Goal: Transaction & Acquisition: Download file/media

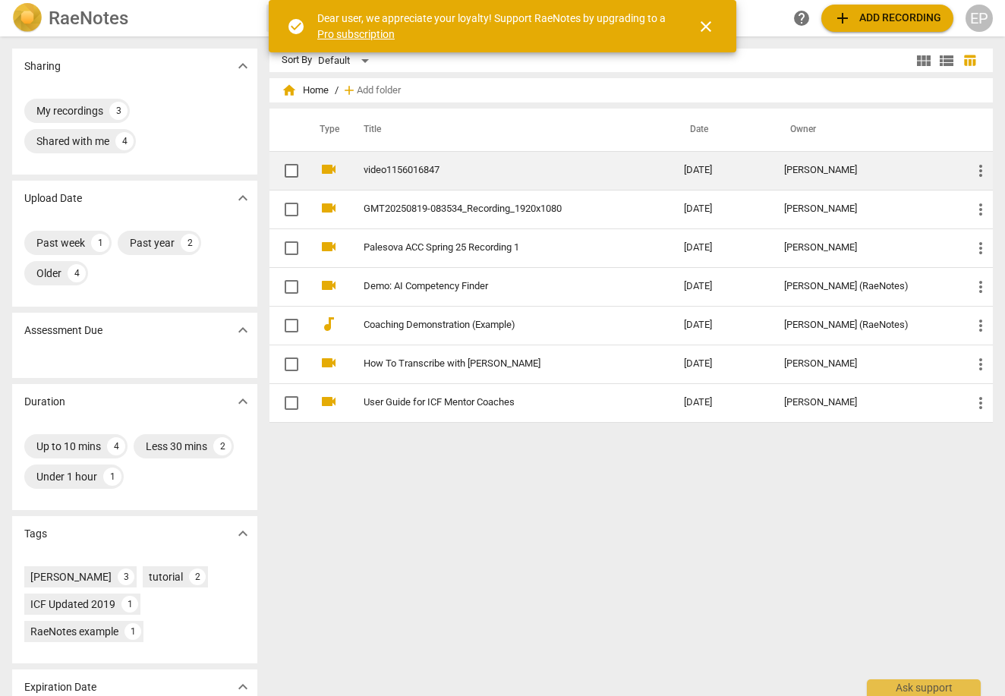
click at [418, 170] on link "video1156016847" at bounding box center [496, 170] width 266 height 11
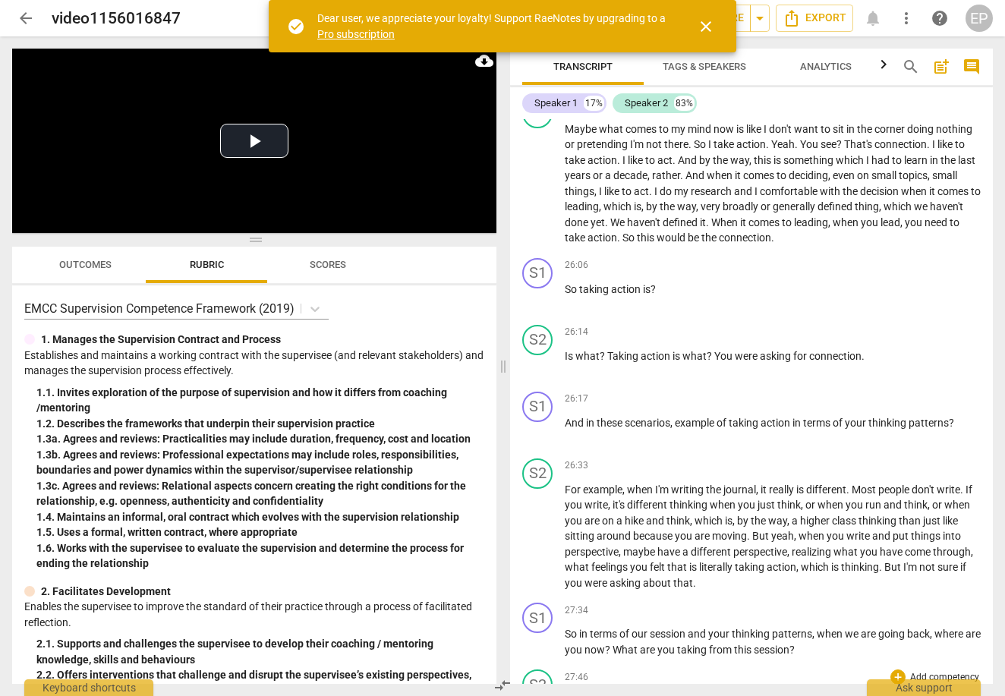
scroll to position [4176, 0]
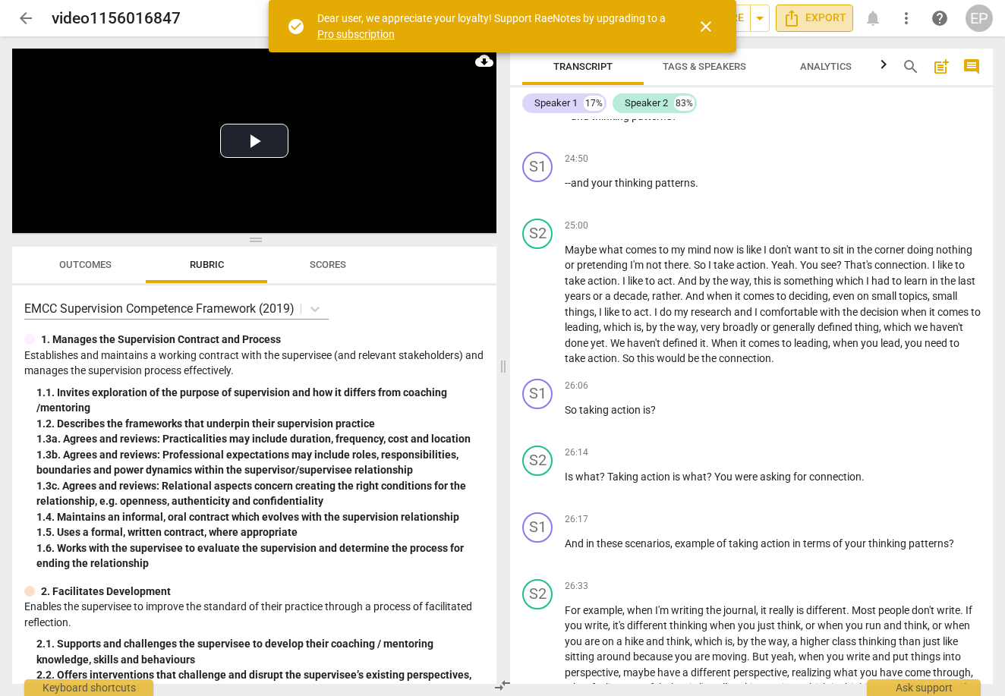
click at [832, 23] on span "Export" at bounding box center [814, 18] width 64 height 18
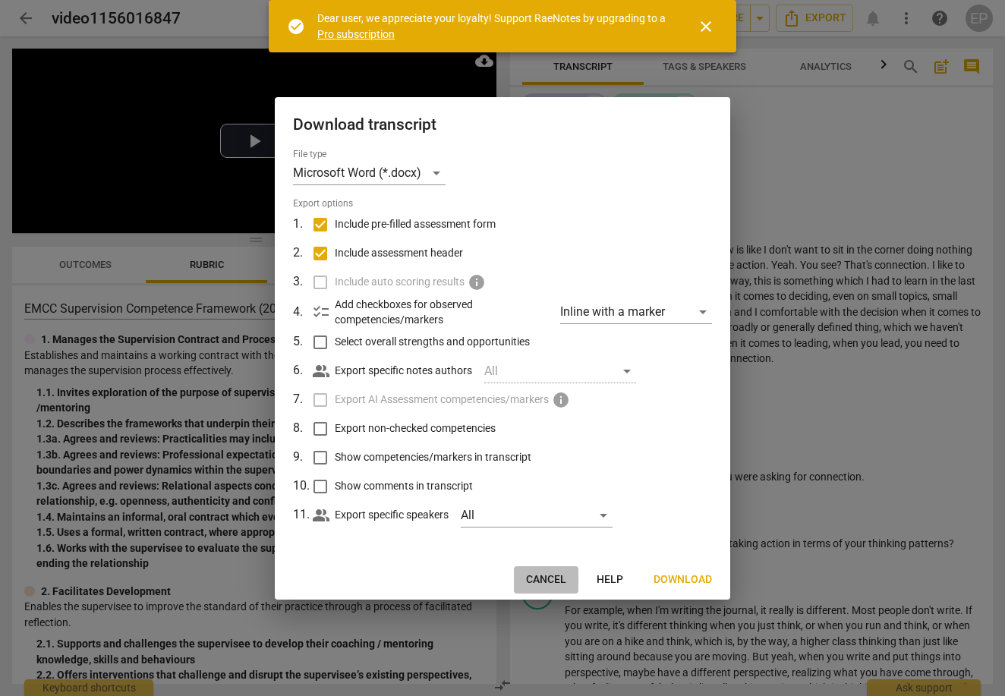
click at [557, 578] on span "Cancel" at bounding box center [546, 579] width 40 height 15
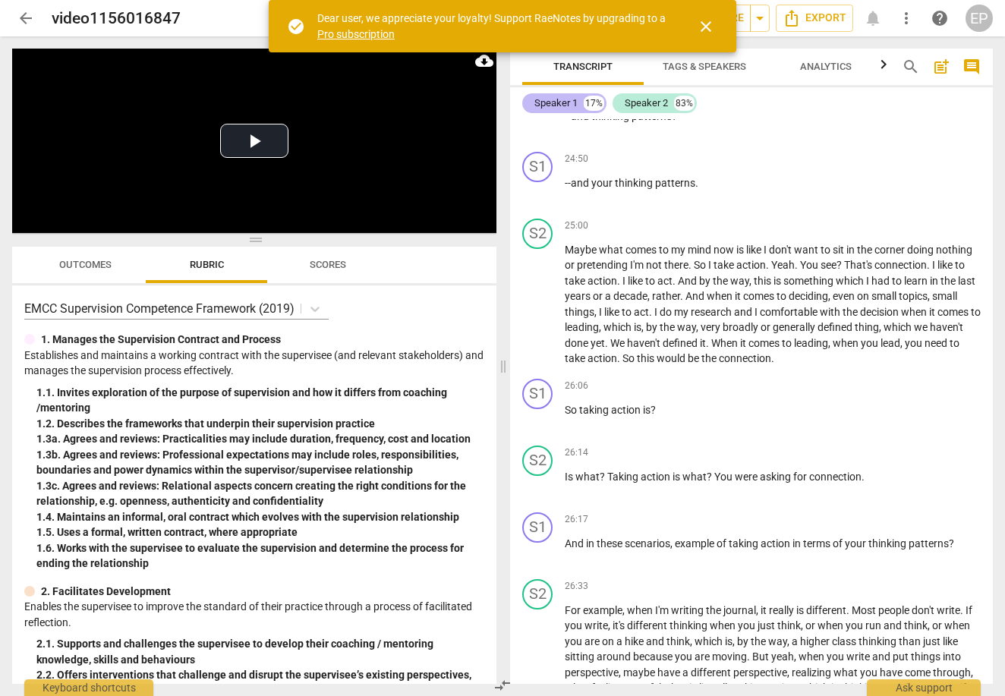
click at [568, 104] on div "Speaker 1" at bounding box center [555, 103] width 43 height 15
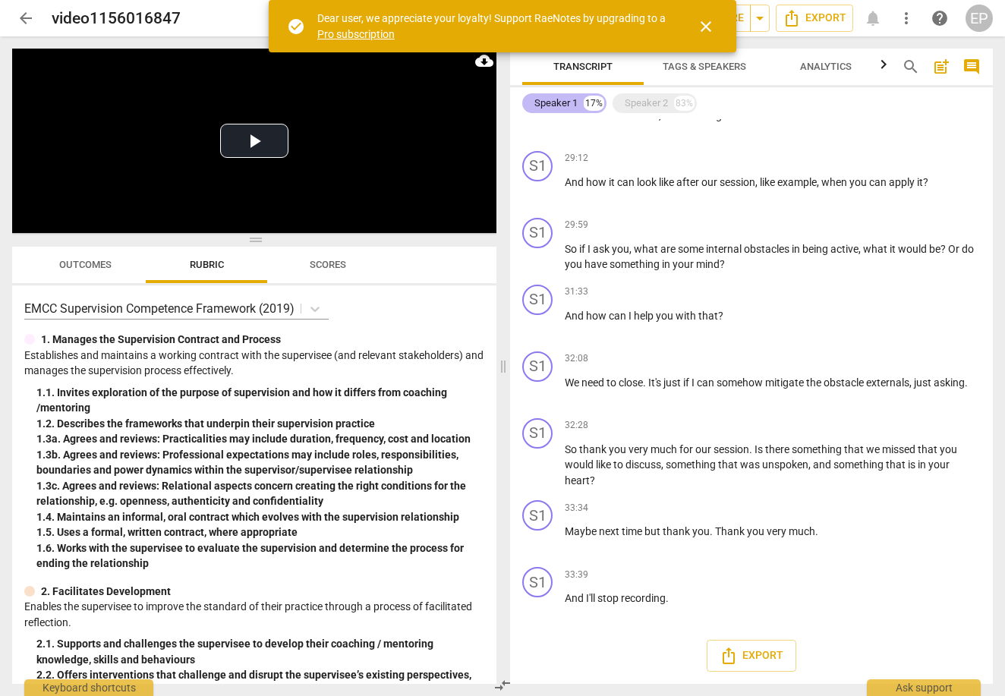
scroll to position [1627, 0]
click at [562, 105] on div "Speaker 1" at bounding box center [555, 103] width 43 height 15
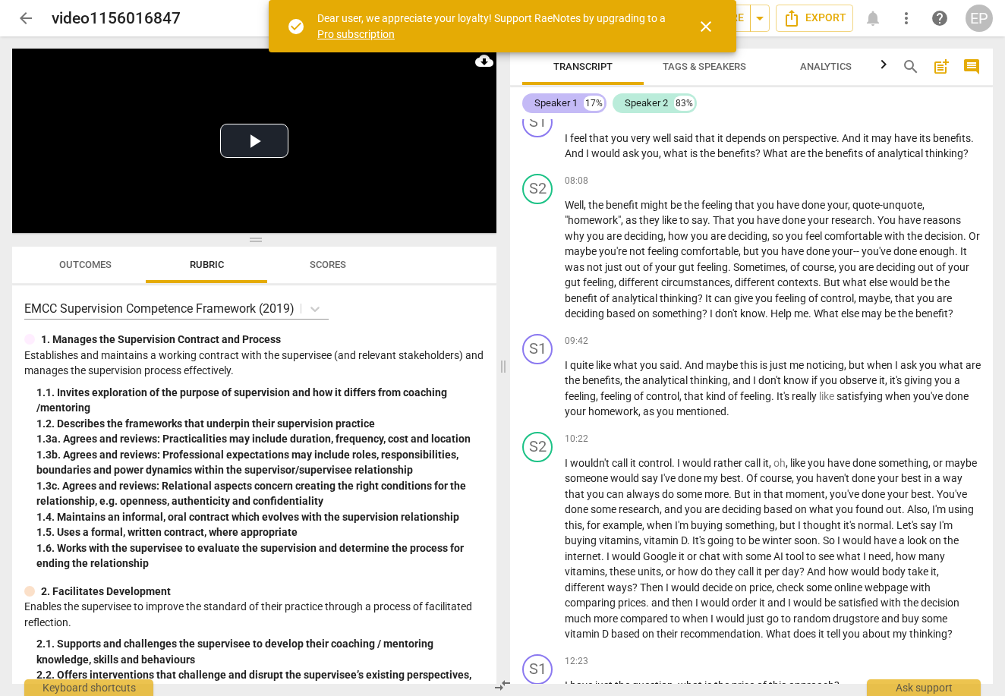
click at [564, 105] on div "Speaker 1" at bounding box center [555, 103] width 43 height 15
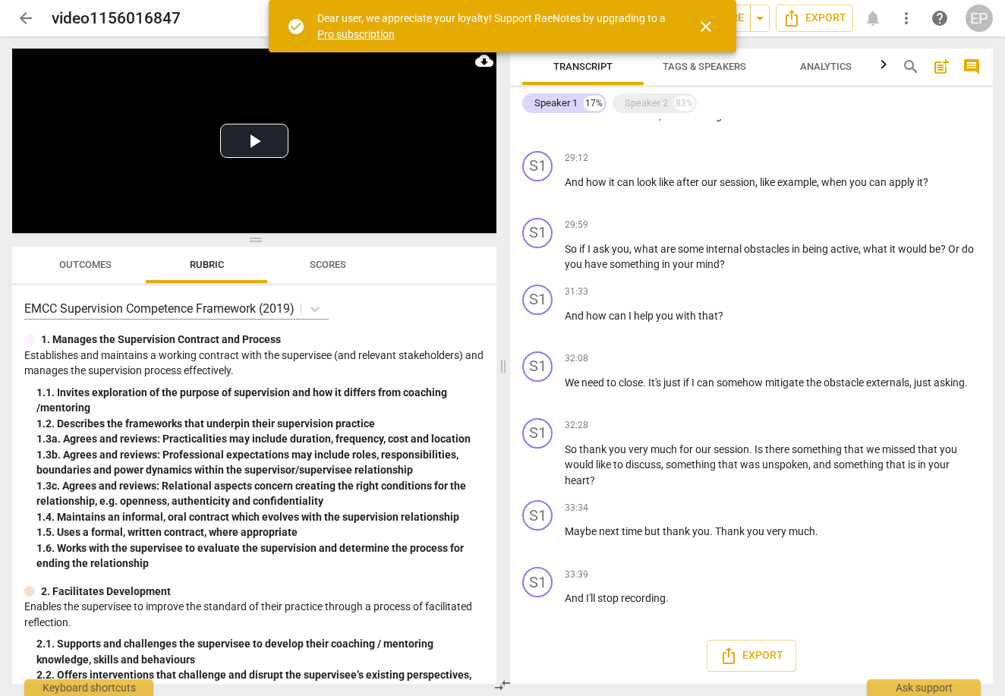
click at [707, 29] on span "close" at bounding box center [706, 26] width 18 height 18
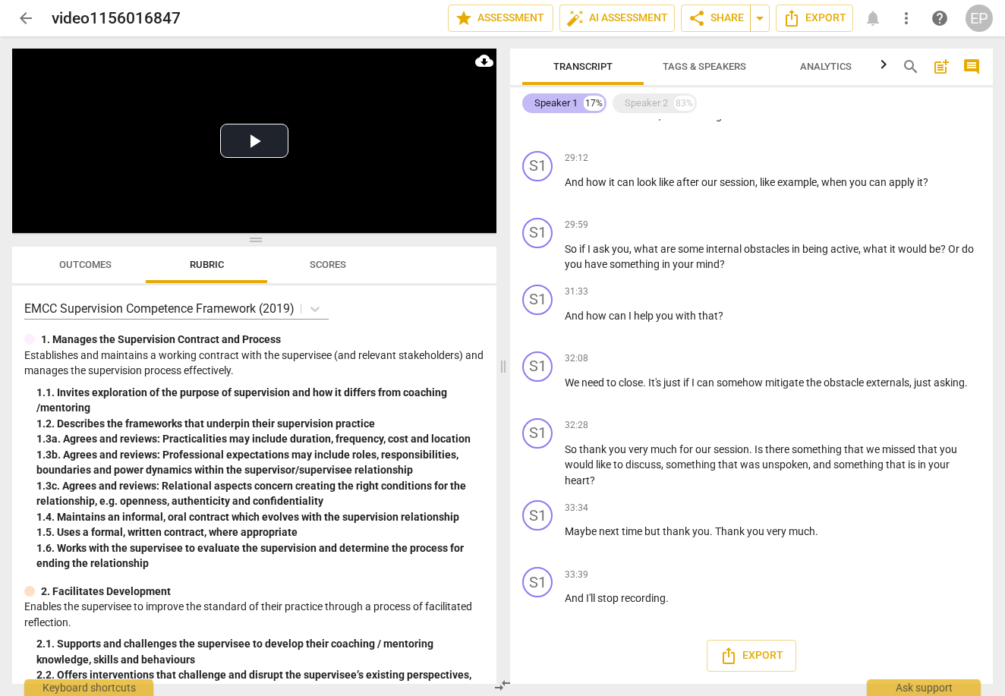
click at [563, 99] on div "Speaker 1" at bounding box center [555, 103] width 43 height 15
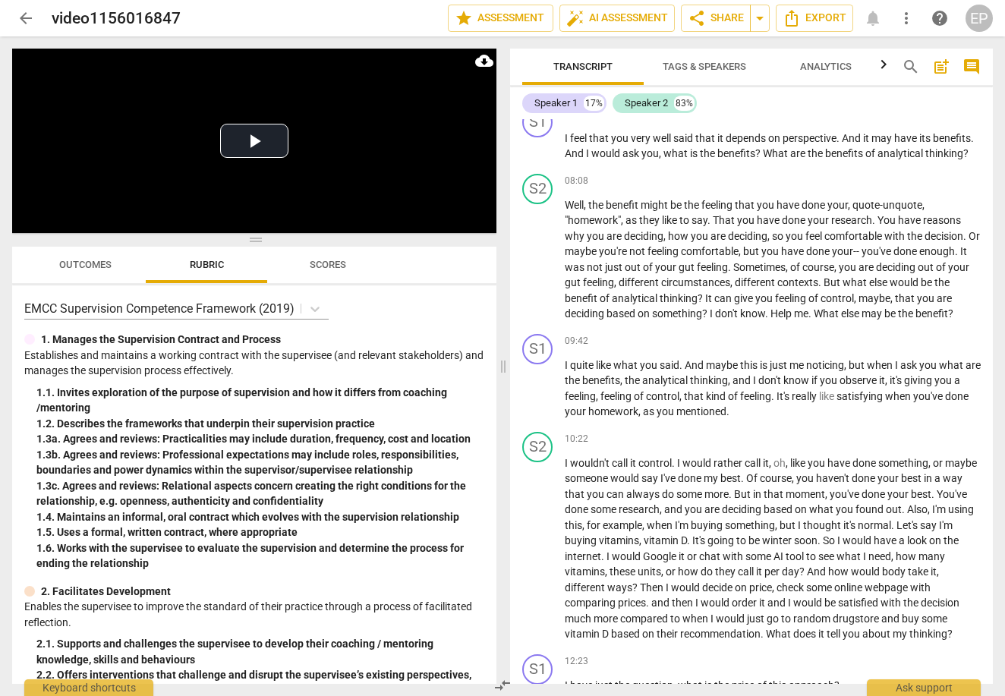
scroll to position [0, 0]
click at [591, 61] on span "Transcript" at bounding box center [582, 66] width 59 height 11
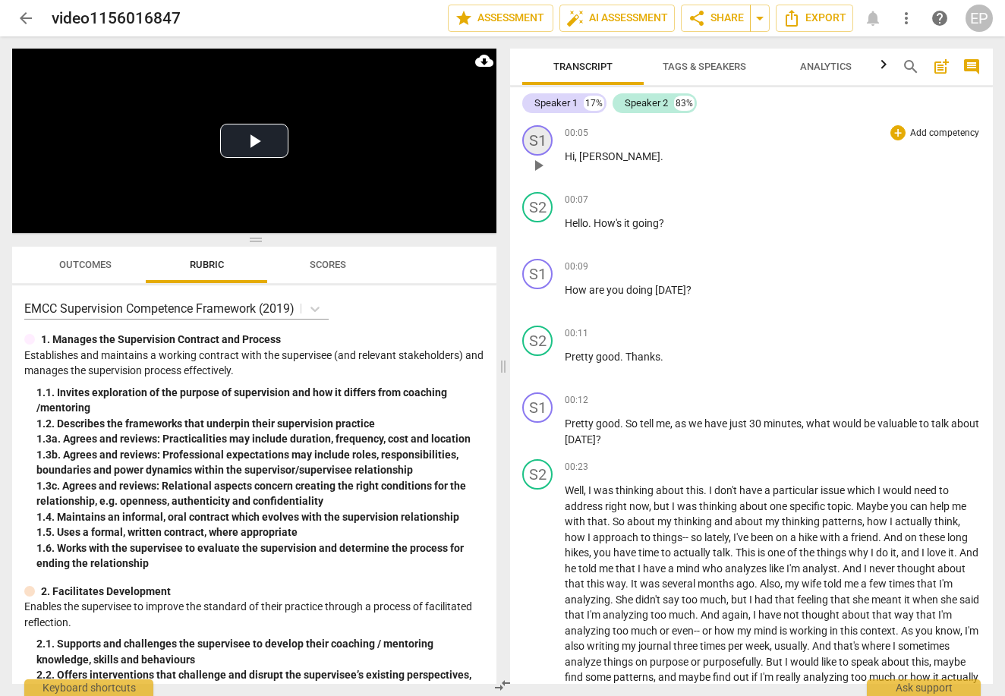
click at [538, 141] on div "S1" at bounding box center [537, 140] width 30 height 30
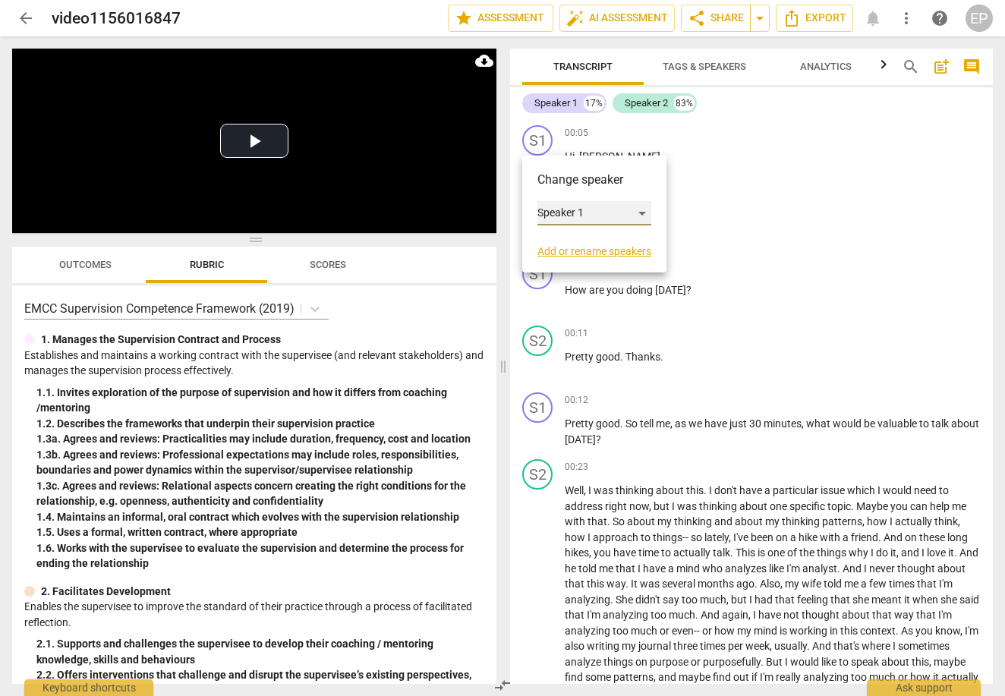
click at [589, 210] on div "Speaker 1" at bounding box center [594, 213] width 114 height 24
click at [534, 196] on div at bounding box center [502, 348] width 1005 height 696
click at [573, 248] on link "Add or rename speakers" at bounding box center [594, 251] width 114 height 12
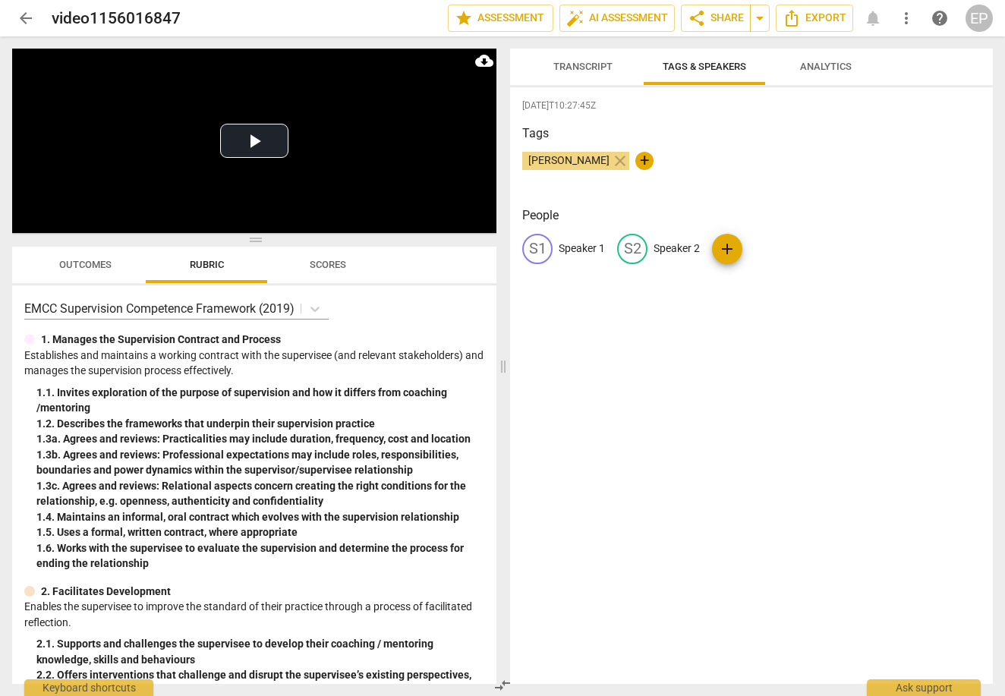
click at [568, 160] on span "[PERSON_NAME]" at bounding box center [568, 160] width 93 height 12
click at [574, 253] on p "Speaker 1" at bounding box center [581, 249] width 46 height 16
type input "[PERSON_NAME]"
click at [777, 249] on p "Speaker 2" at bounding box center [775, 249] width 46 height 16
type input "[PERSON_NAME]"
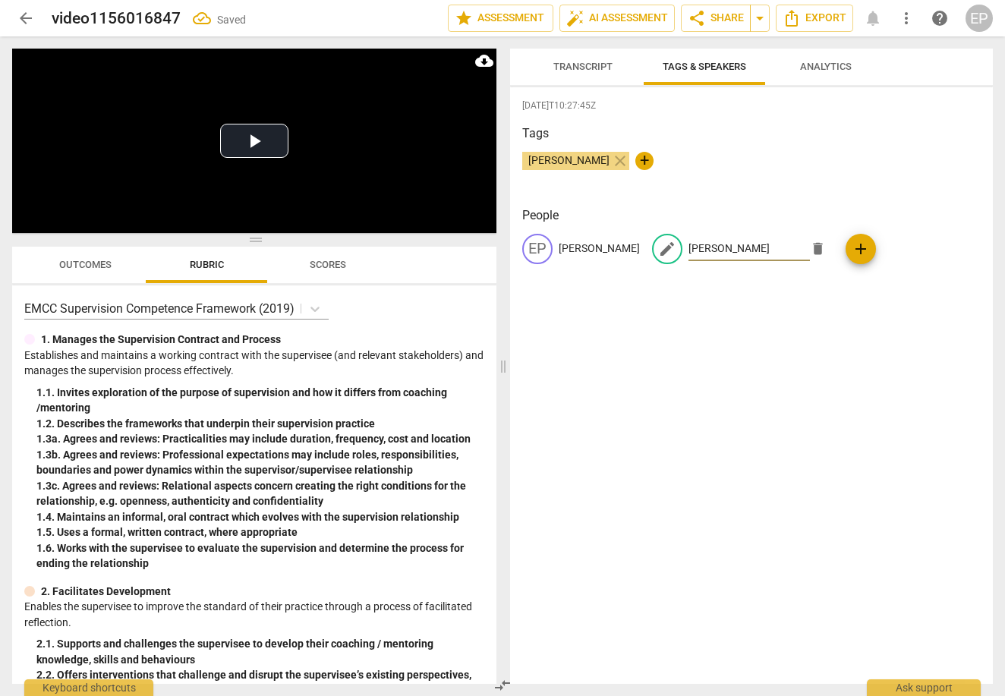
click at [757, 329] on div "[DATE]T10:27:45Z Tags [PERSON_NAME] close + People EP [PERSON_NAME] edit [PERSO…" at bounding box center [751, 385] width 483 height 596
click at [593, 69] on span "Transcript" at bounding box center [582, 66] width 59 height 11
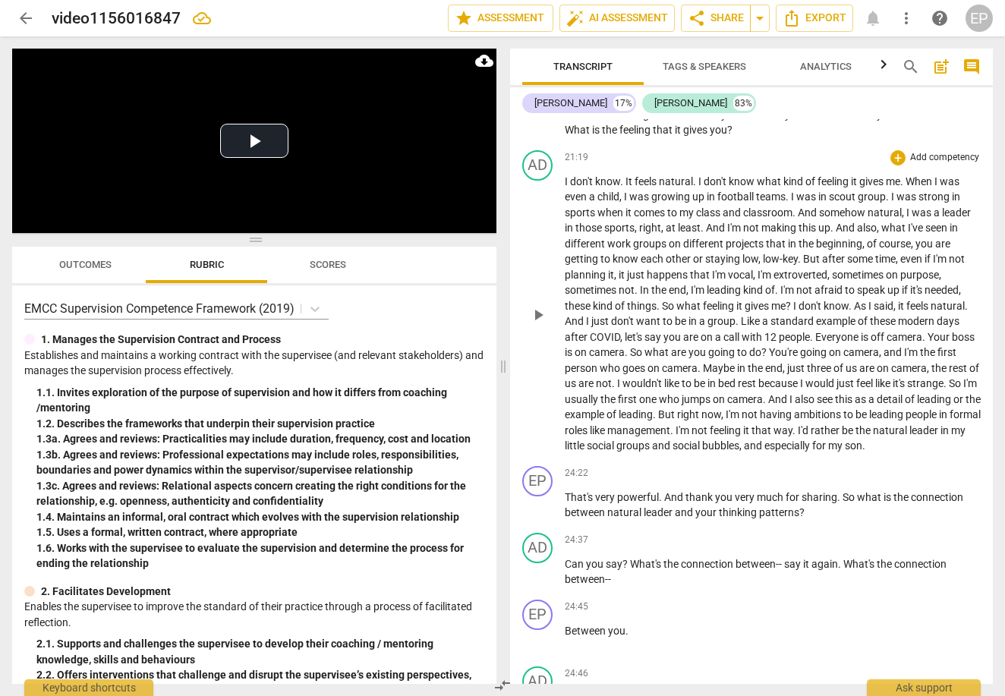
scroll to position [3339, 0]
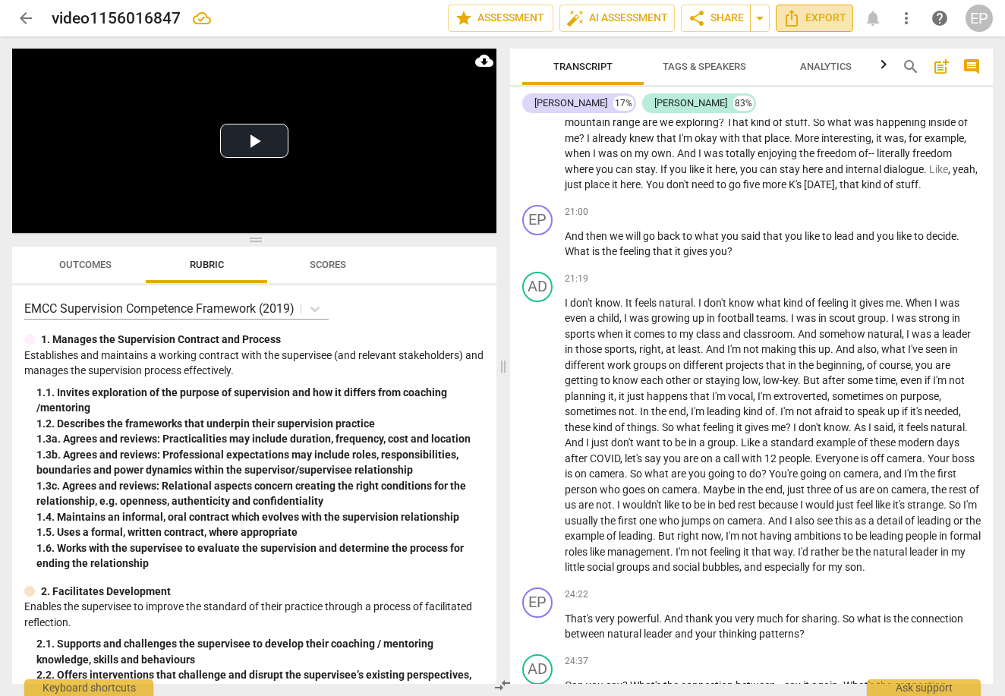
click at [816, 16] on span "Export" at bounding box center [814, 18] width 64 height 18
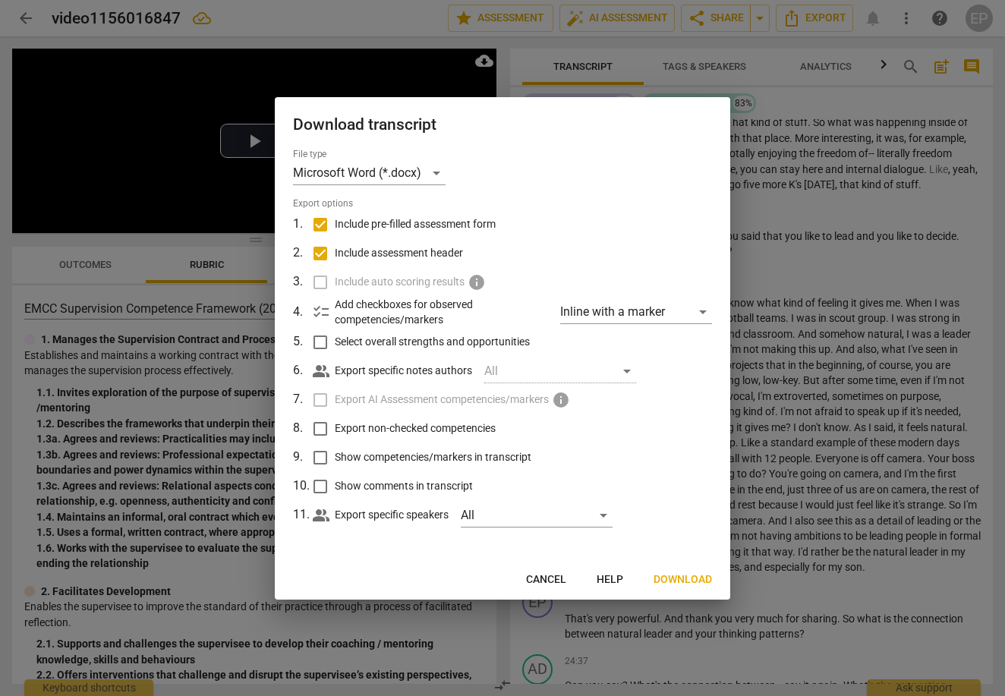
click at [677, 583] on span "Download" at bounding box center [682, 579] width 58 height 15
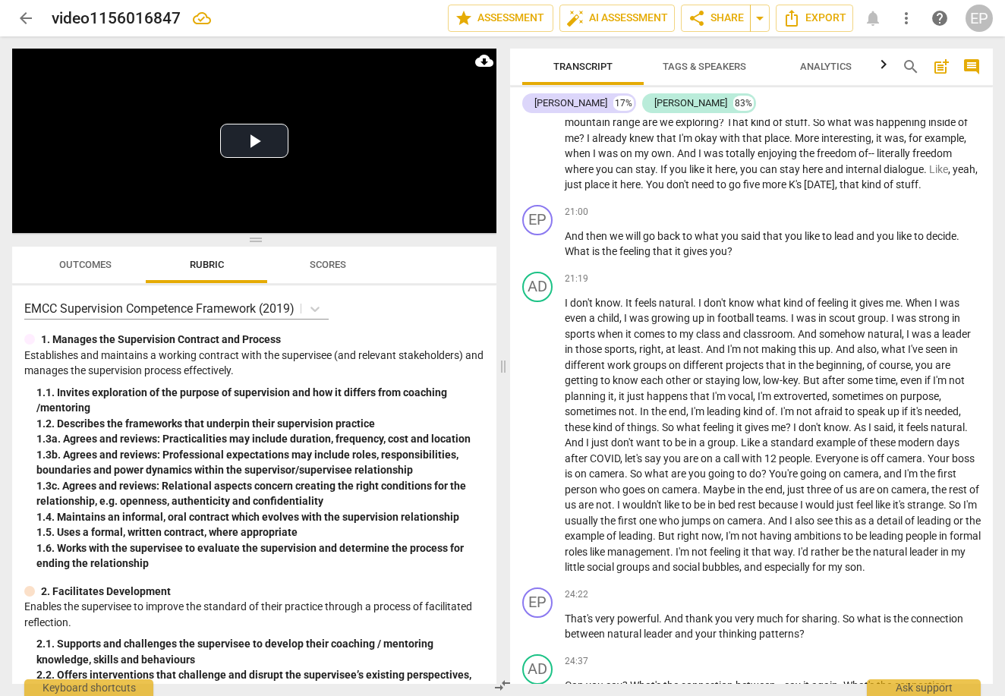
click at [744, 102] on div "[PERSON_NAME] 17% [PERSON_NAME] 83%" at bounding box center [751, 103] width 458 height 26
